Goal: Participate in discussion

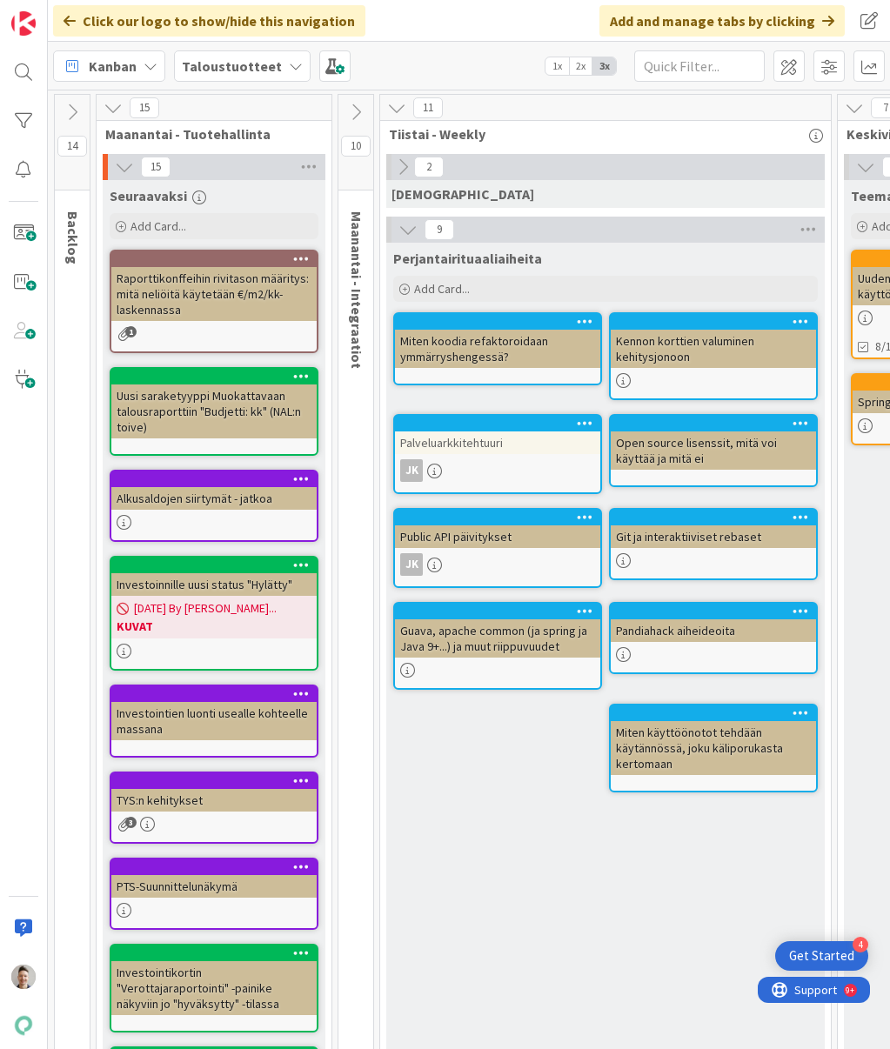
scroll to position [418, 1702]
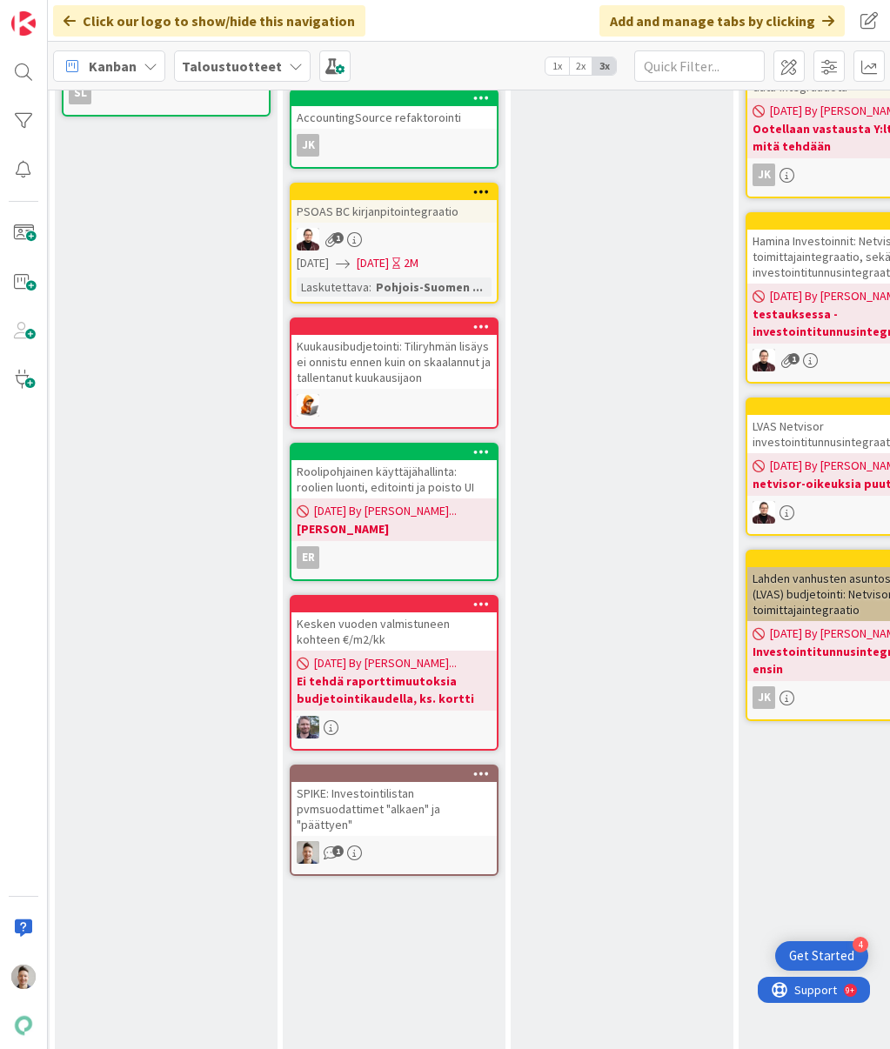
click at [416, 782] on div "SPIKE: Investointilistan pvmsuodattimet "alkaen" ja "päättyen"" at bounding box center [393, 809] width 205 height 54
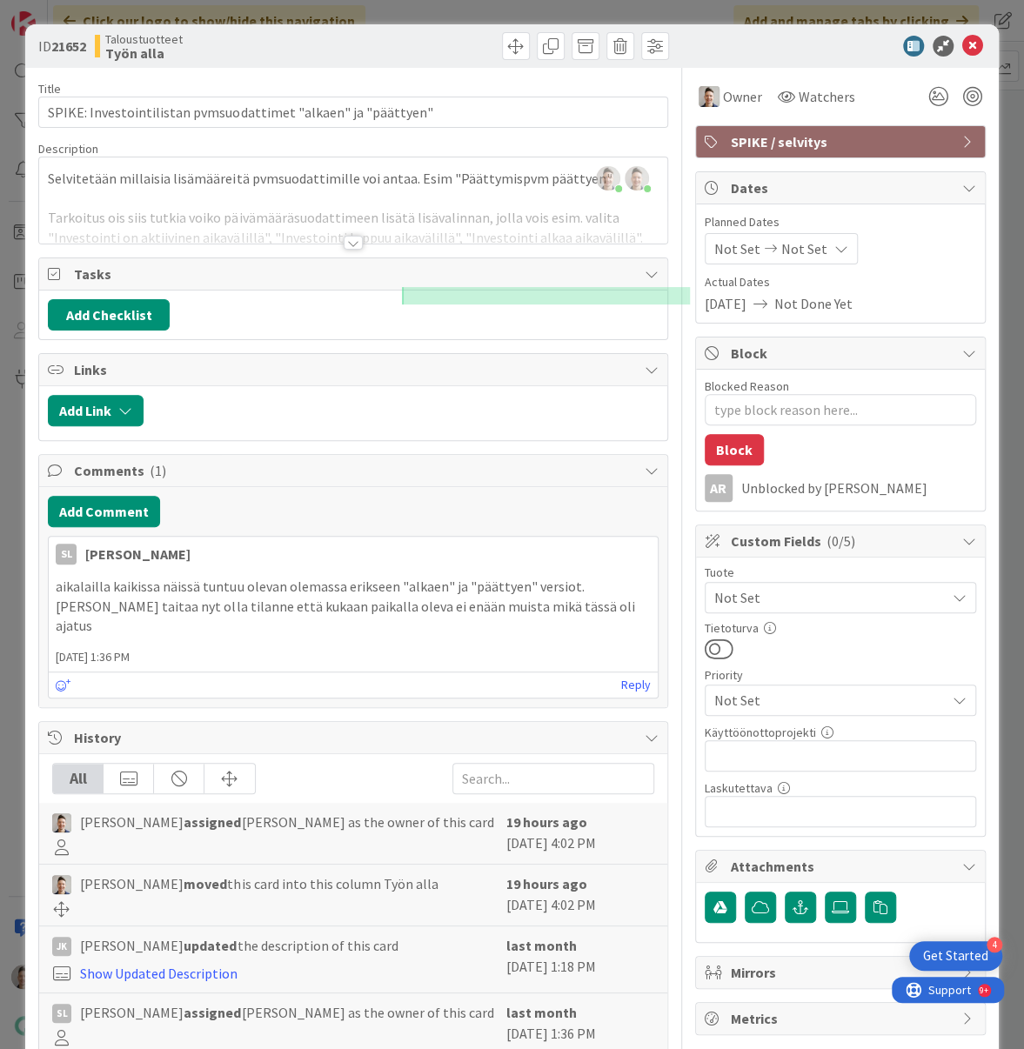
type textarea "x"
click at [347, 244] on div at bounding box center [353, 243] width 19 height 14
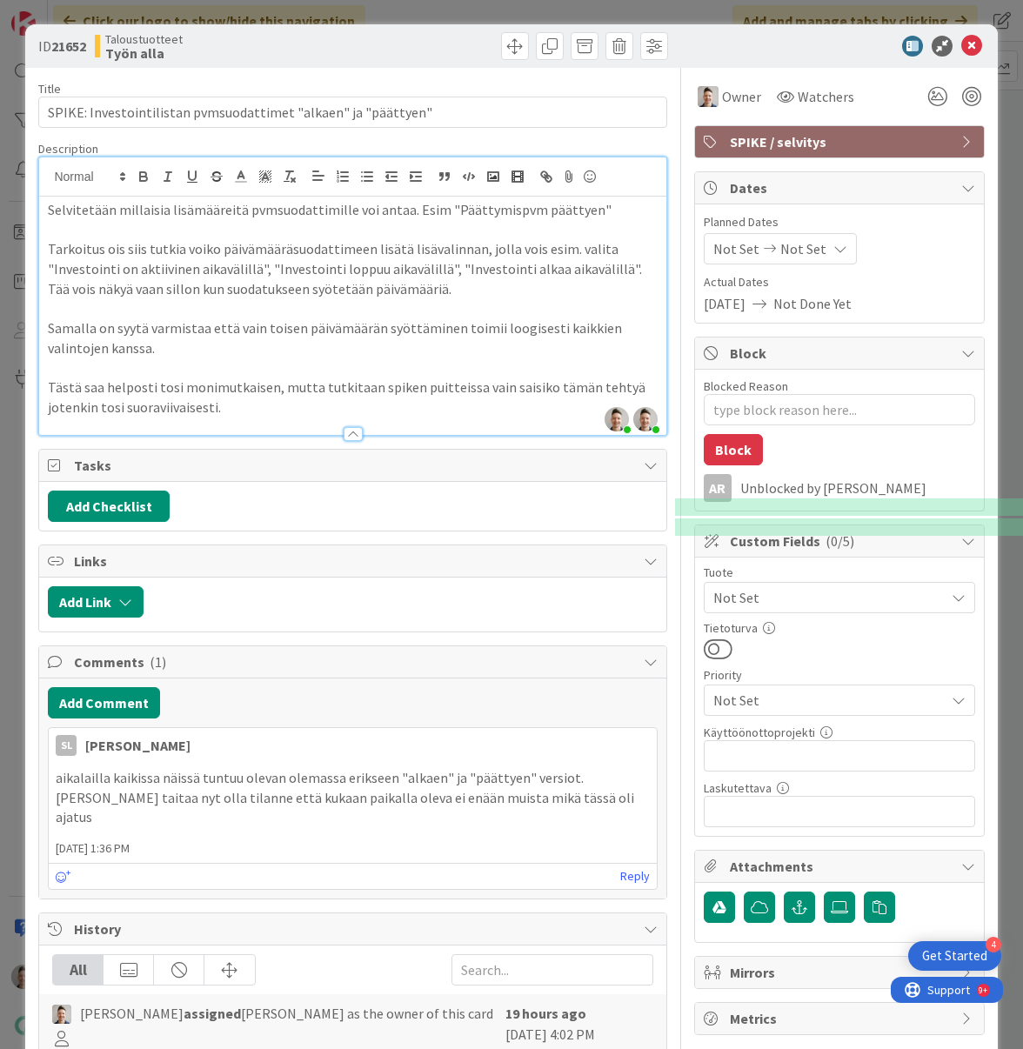
click at [538, 287] on p "Tarkoitus ois siis tutkia voiko päivämääräsuodattimeen lisätä lisävalinnan, jol…" at bounding box center [352, 268] width 609 height 59
